Goal: Information Seeking & Learning: Find contact information

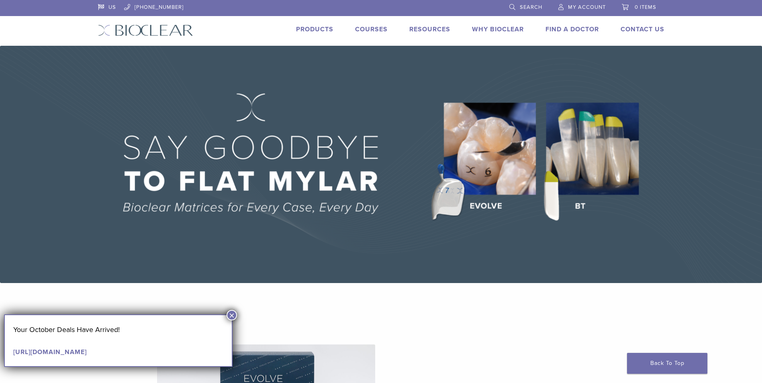
click at [554, 29] on link "Find A Doctor" at bounding box center [571, 29] width 53 height 8
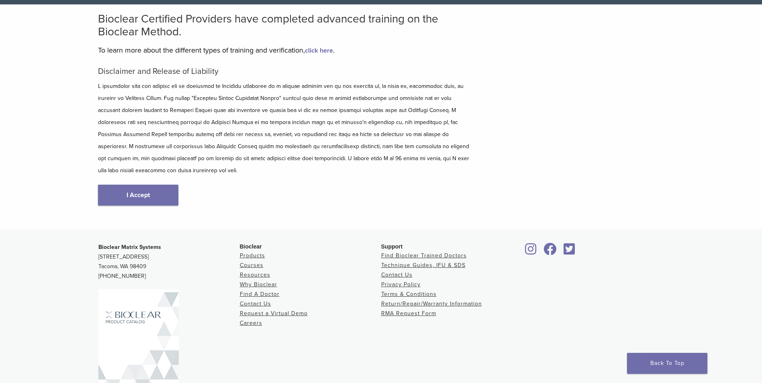
scroll to position [80, 0]
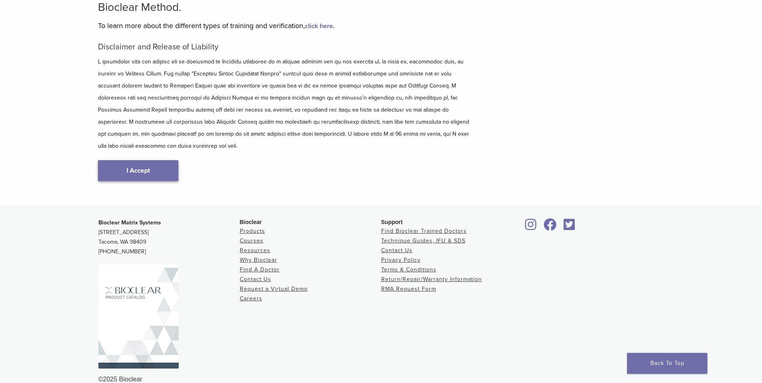
click at [139, 164] on link "I Accept" at bounding box center [138, 170] width 80 height 21
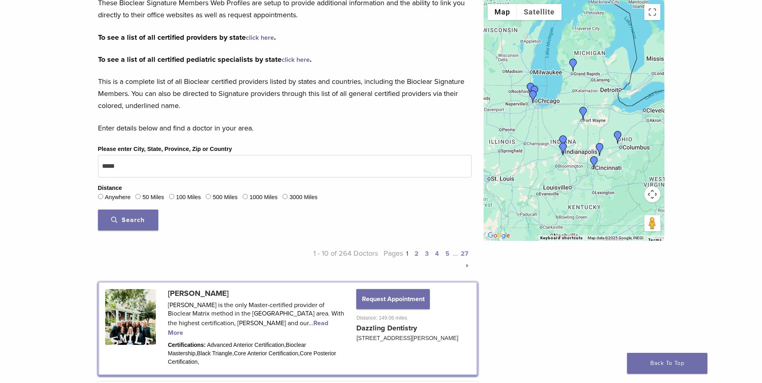
scroll to position [161, 0]
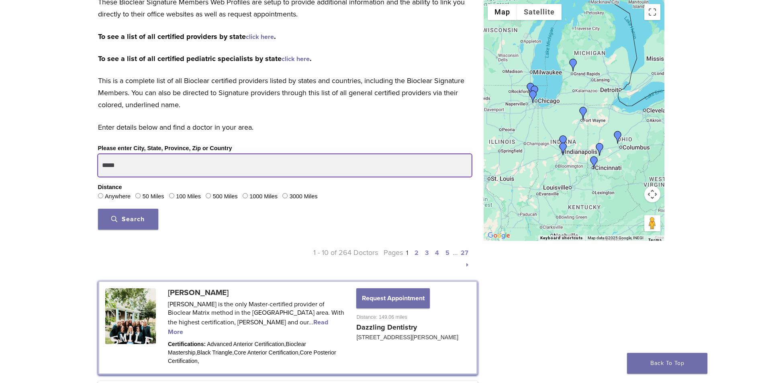
drag, startPoint x: 114, startPoint y: 167, endPoint x: 126, endPoint y: 169, distance: 12.2
click at [126, 169] on input "*****" at bounding box center [284, 165] width 373 height 22
type input "*****"
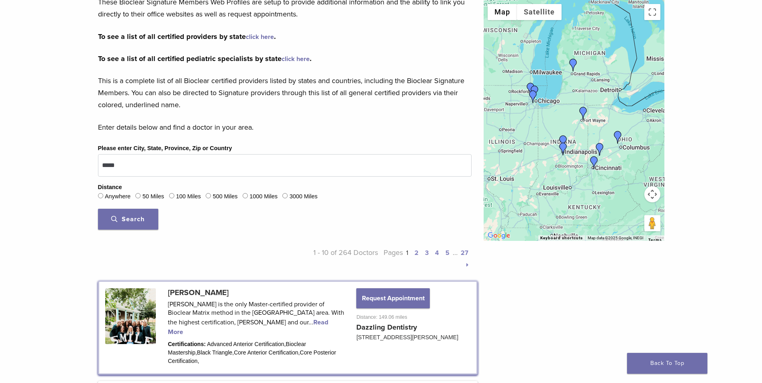
click at [133, 220] on span "Search" at bounding box center [127, 219] width 33 height 8
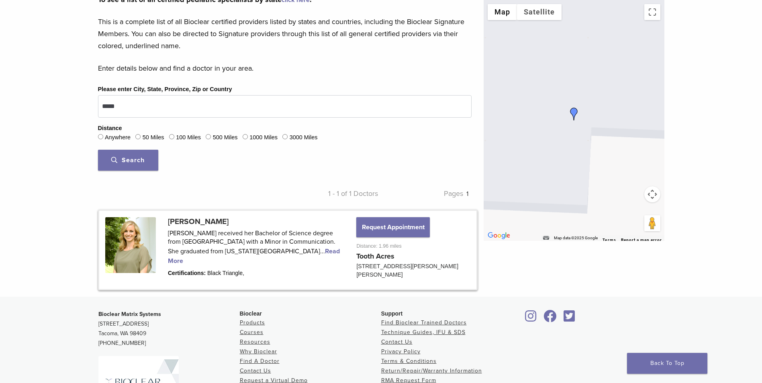
scroll to position [241, 0]
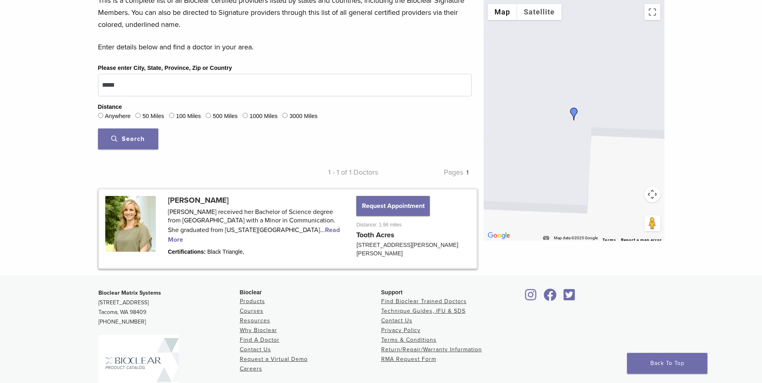
click at [278, 231] on link at bounding box center [287, 229] width 377 height 78
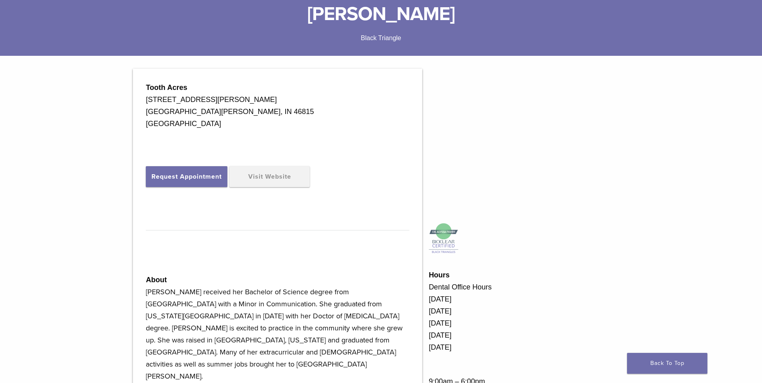
scroll to position [201, 0]
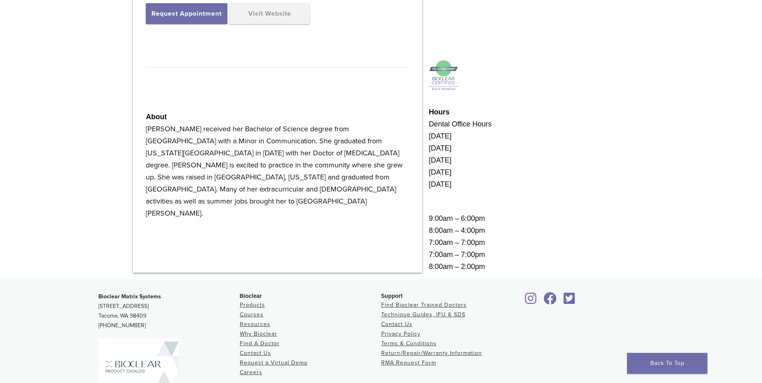
scroll to position [361, 0]
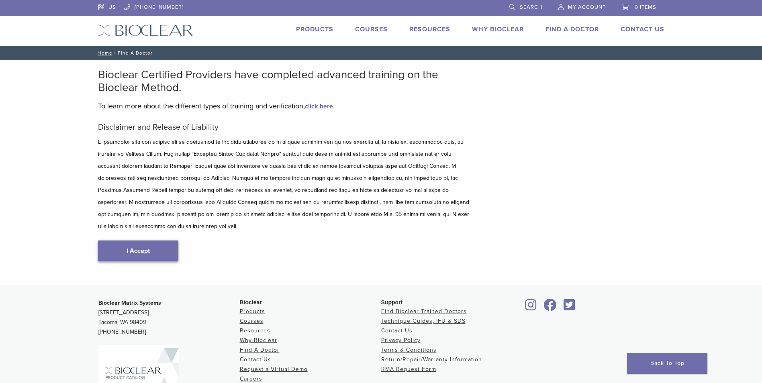
click at [139, 247] on link "I Accept" at bounding box center [138, 251] width 80 height 21
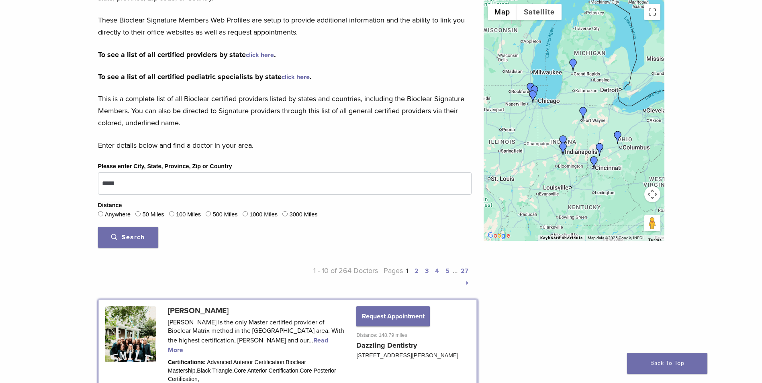
scroll to position [161, 0]
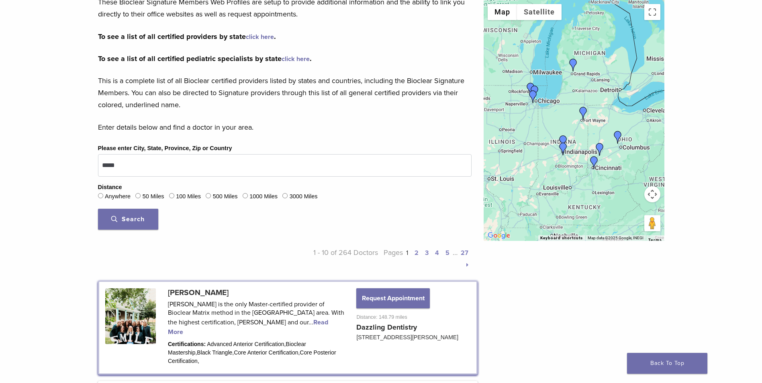
click at [141, 216] on span "Search" at bounding box center [127, 219] width 33 height 8
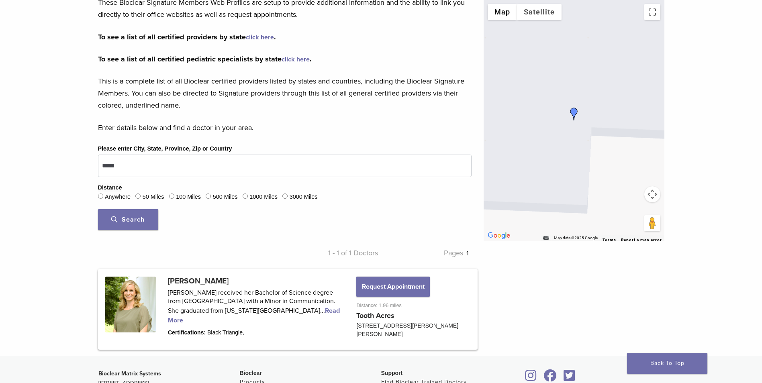
scroll to position [156, 0]
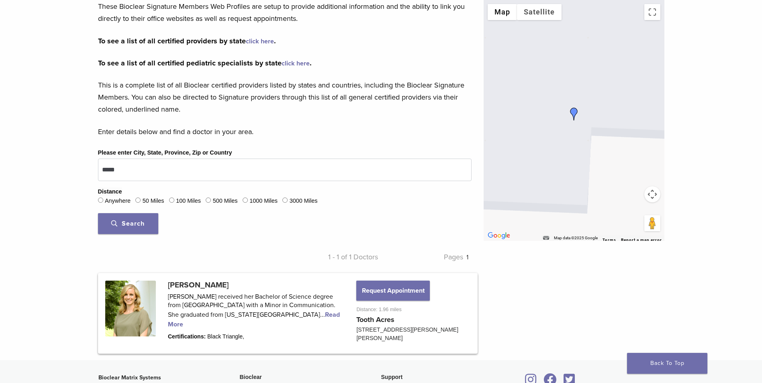
click at [137, 221] on span "Search" at bounding box center [127, 224] width 33 height 8
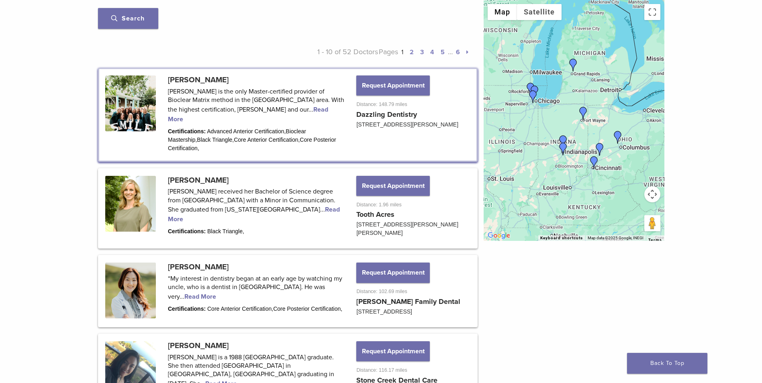
scroll to position [357, 0]
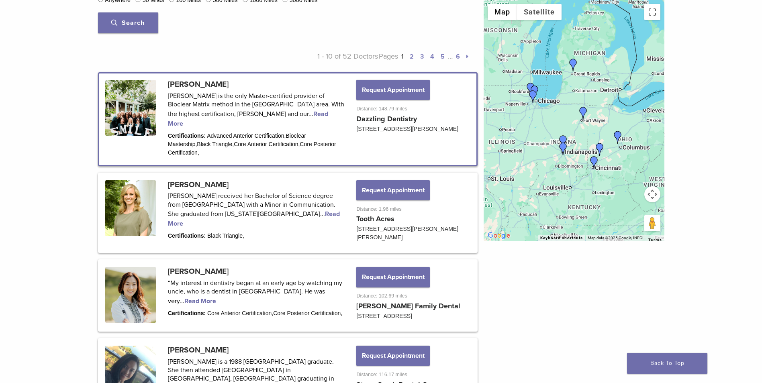
click at [139, 131] on link at bounding box center [287, 118] width 377 height 91
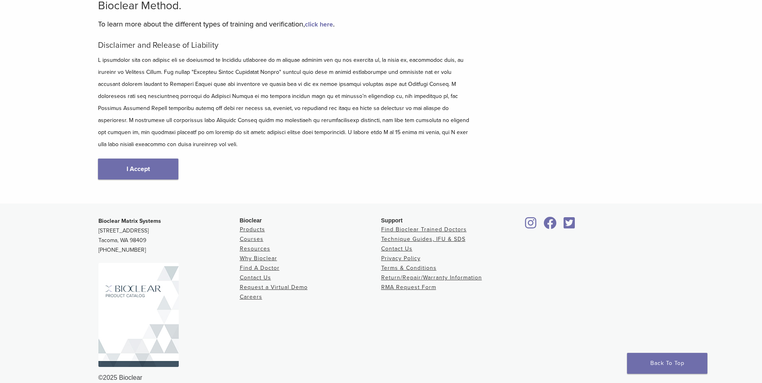
scroll to position [82, 0]
click at [263, 255] on link "Why Bioclear" at bounding box center [258, 258] width 37 height 7
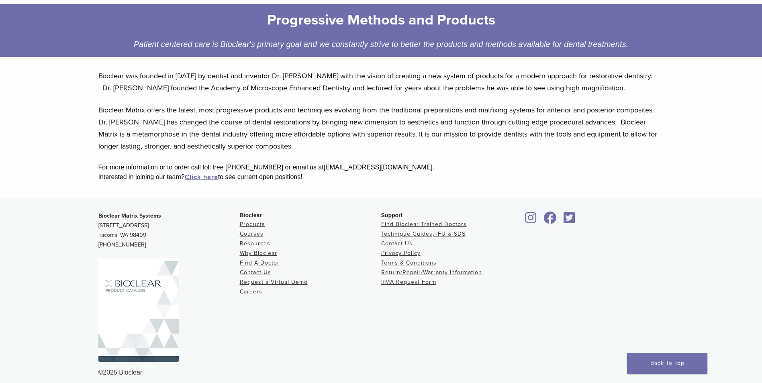
scroll to position [128, 0]
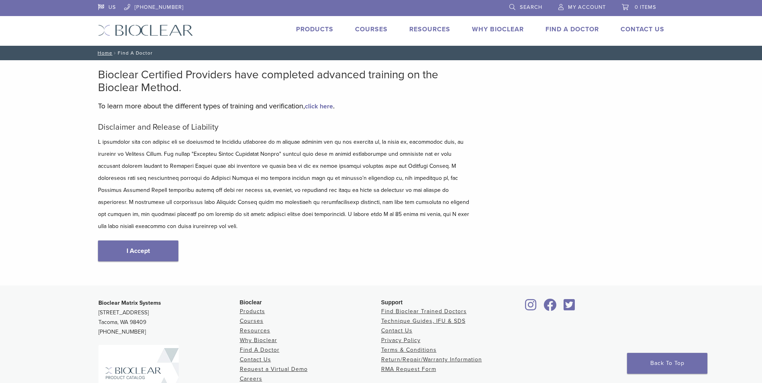
scroll to position [82, 0]
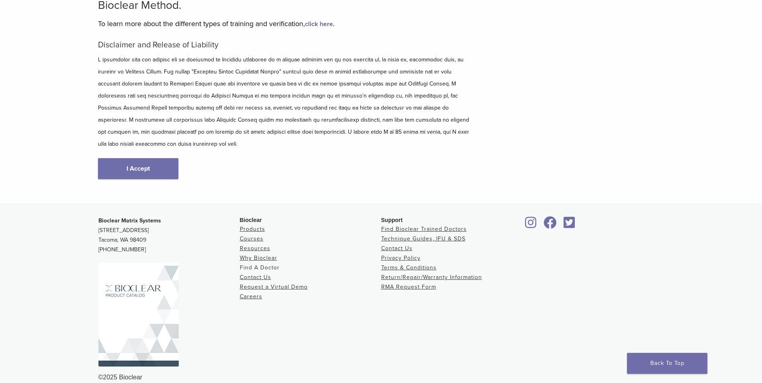
click at [265, 264] on link "Find A Doctor" at bounding box center [260, 267] width 40 height 7
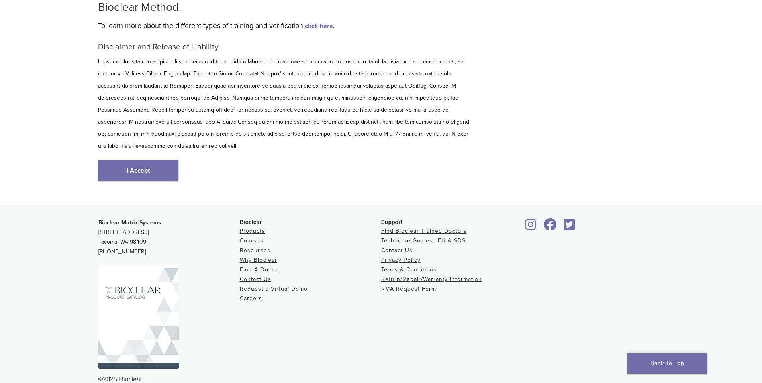
scroll to position [82, 0]
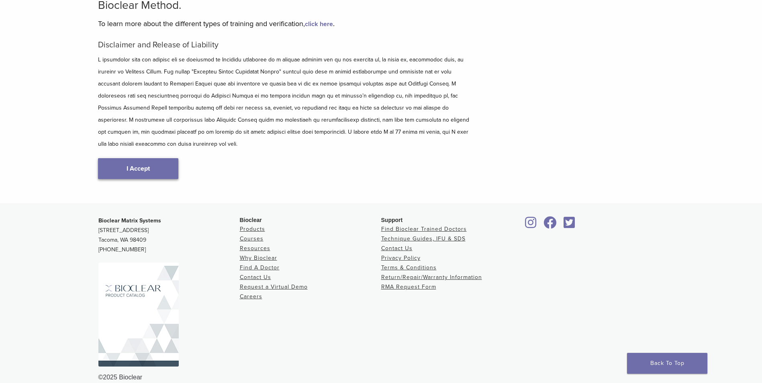
click at [141, 158] on link "I Accept" at bounding box center [138, 168] width 80 height 21
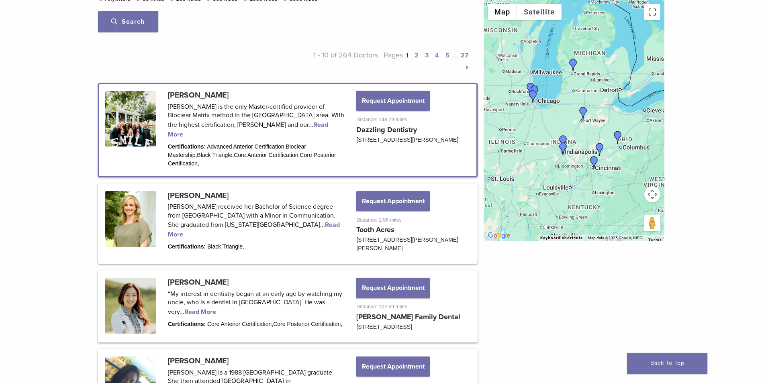
scroll to position [361, 0]
